Goal: Transaction & Acquisition: Purchase product/service

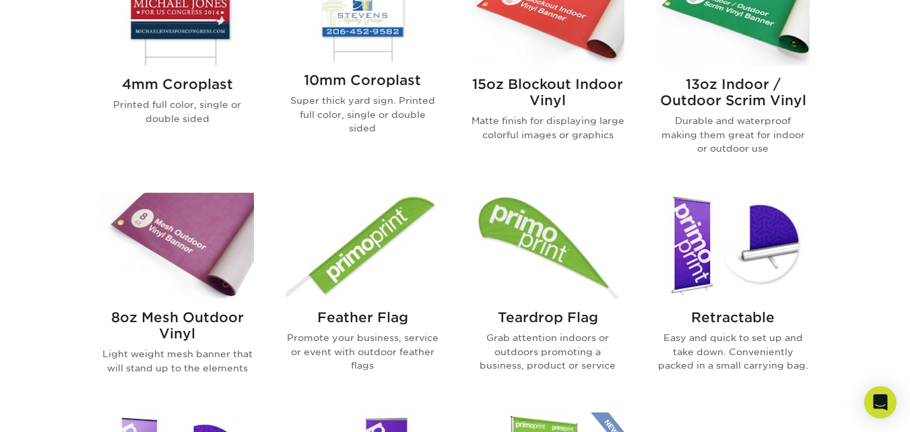
scroll to position [635, 0]
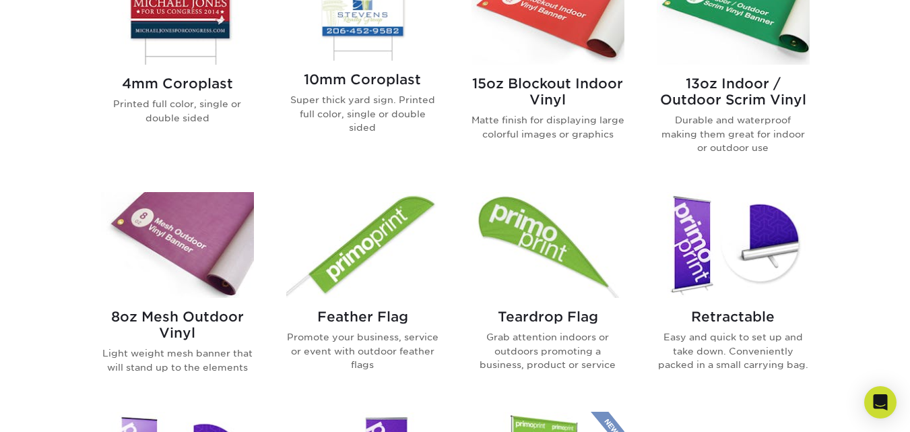
click at [170, 249] on img at bounding box center [177, 245] width 153 height 106
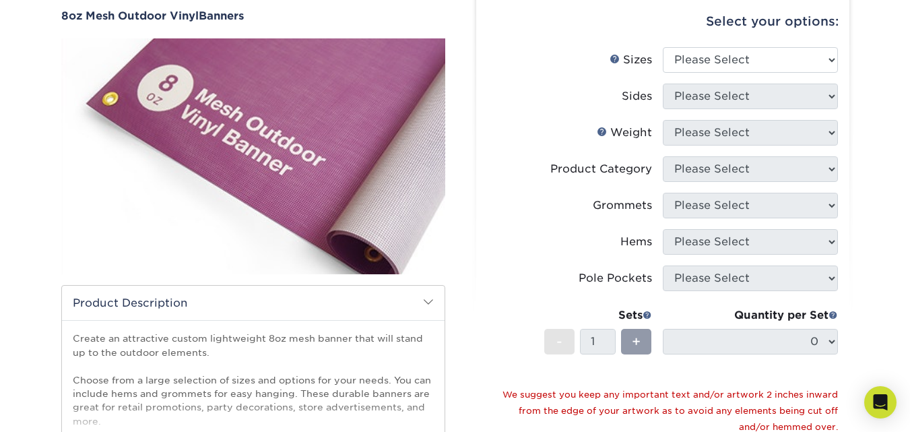
scroll to position [126, 0]
click at [725, 57] on select "Please Select 24" x 36" 24" x 48" 36" x 48" 36" x 60" 36" x 72" 36" x 96" 36" x…" at bounding box center [750, 59] width 175 height 26
click at [697, 63] on select "Please Select 24" x 36" 24" x 48" 36" x 48" 36" x 60" 36" x 72" 36" x 96" 36" x…" at bounding box center [750, 59] width 175 height 26
select select "36.00x60.00"
click at [663, 46] on select "Please Select 24" x 36" 24" x 48" 36" x 48" 36" x 60" 36" x 72" 36" x 96" 36" x…" at bounding box center [750, 59] width 175 height 26
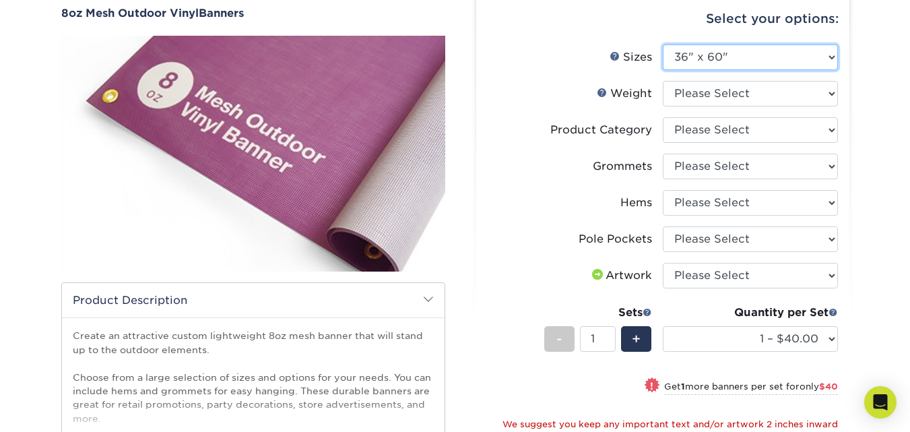
scroll to position [108, 0]
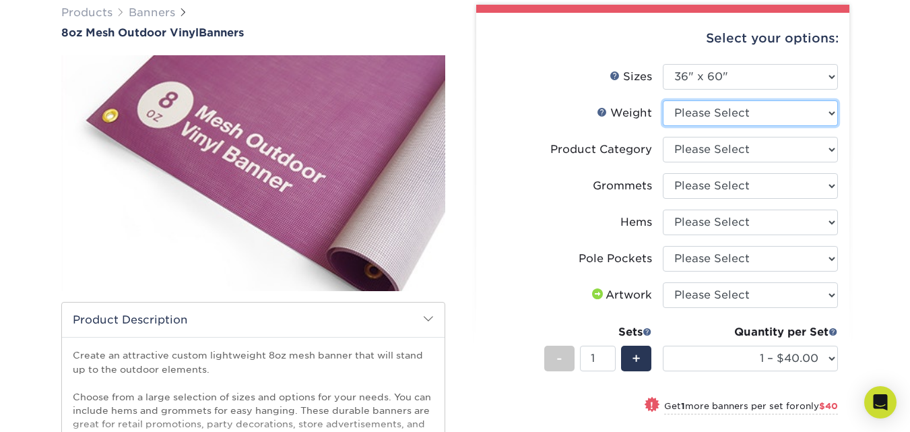
click at [725, 110] on select "Please Select 8OZMESH" at bounding box center [750, 113] width 175 height 26
select select "8OZMESH"
click at [663, 100] on select "Please Select 8OZMESH" at bounding box center [750, 113] width 175 height 26
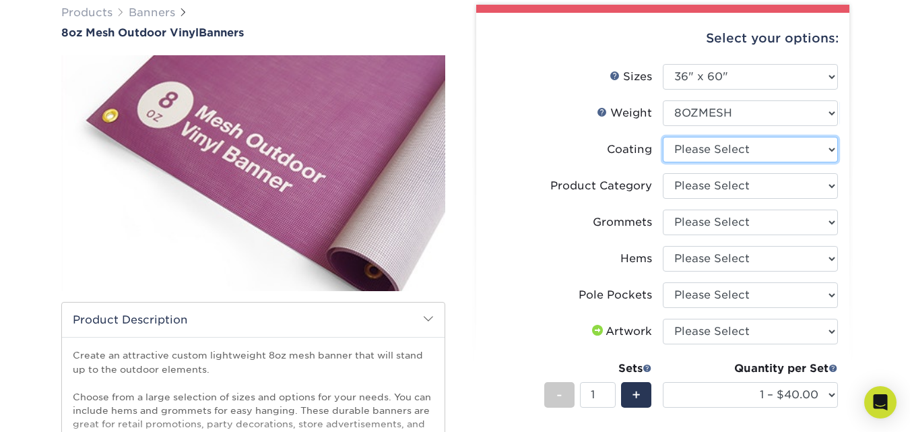
click at [718, 149] on select at bounding box center [750, 150] width 175 height 26
click at [526, 117] on label "Weight Help Weight" at bounding box center [575, 113] width 175 height 26
